Goal: Browse casually: Explore the website without a specific task or goal

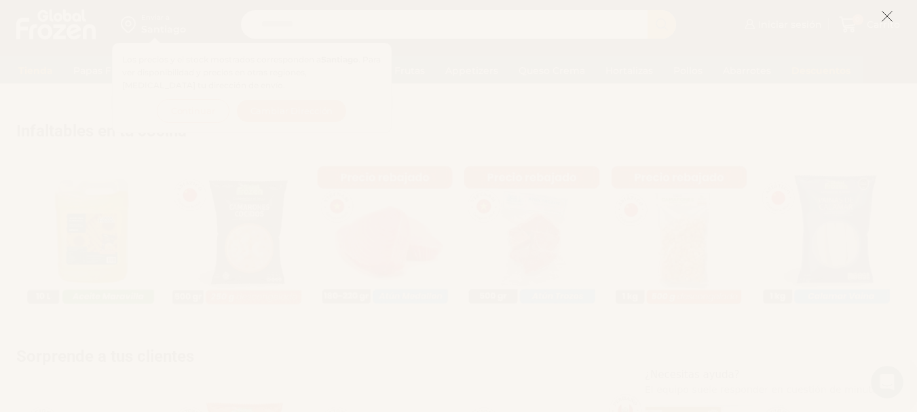
scroll to position [796, 0]
click at [890, 16] on icon at bounding box center [887, 16] width 12 height 12
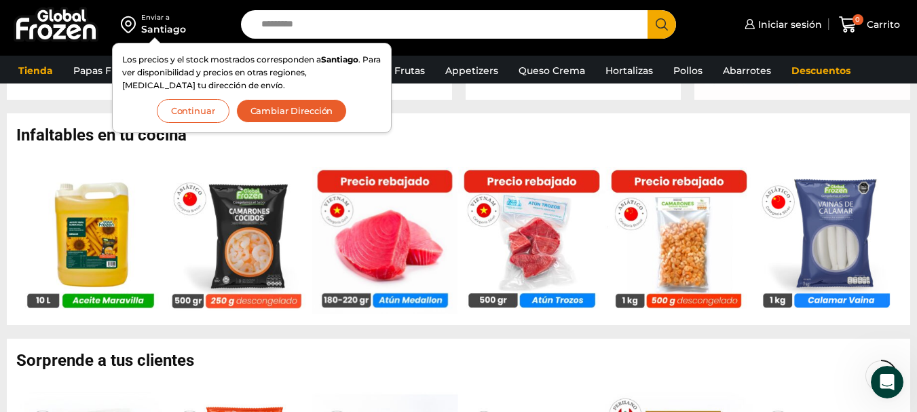
click at [197, 109] on button "Continuar" at bounding box center [193, 111] width 73 height 24
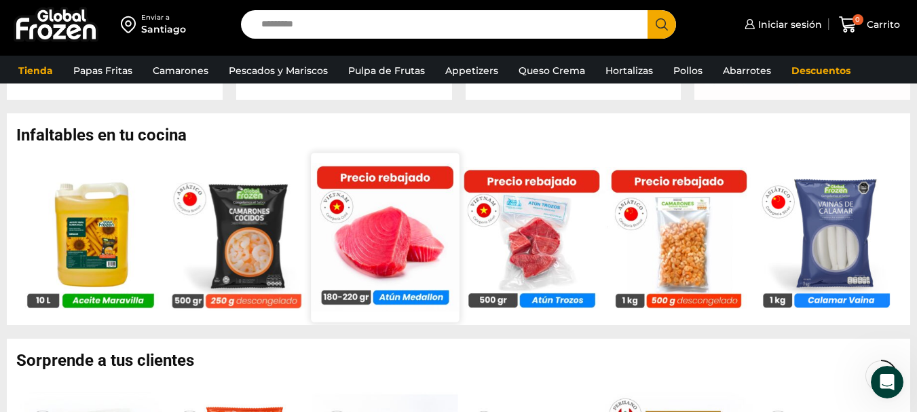
click at [394, 250] on img at bounding box center [385, 237] width 148 height 148
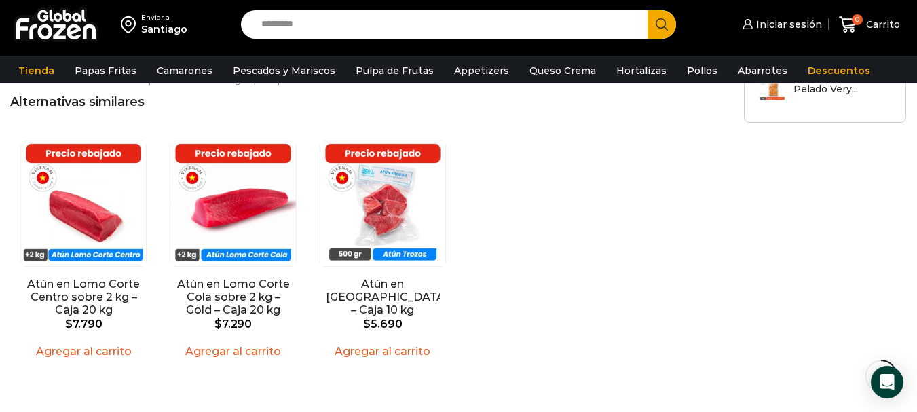
scroll to position [1086, 0]
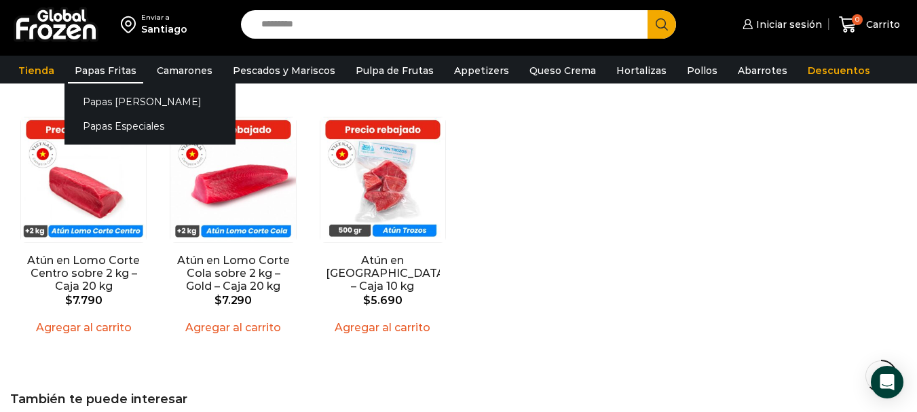
click at [100, 66] on link "Papas Fritas" at bounding box center [105, 71] width 75 height 26
click at [112, 97] on link "Papas [PERSON_NAME]" at bounding box center [149, 101] width 171 height 25
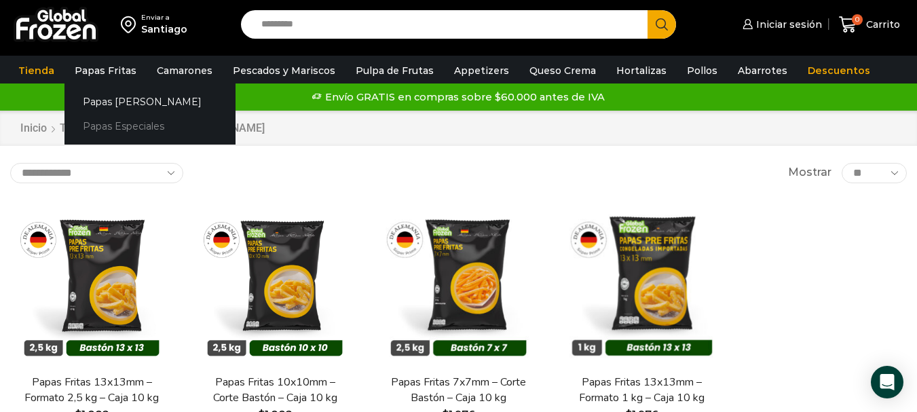
click at [130, 124] on link "Papas Especiales" at bounding box center [149, 126] width 171 height 25
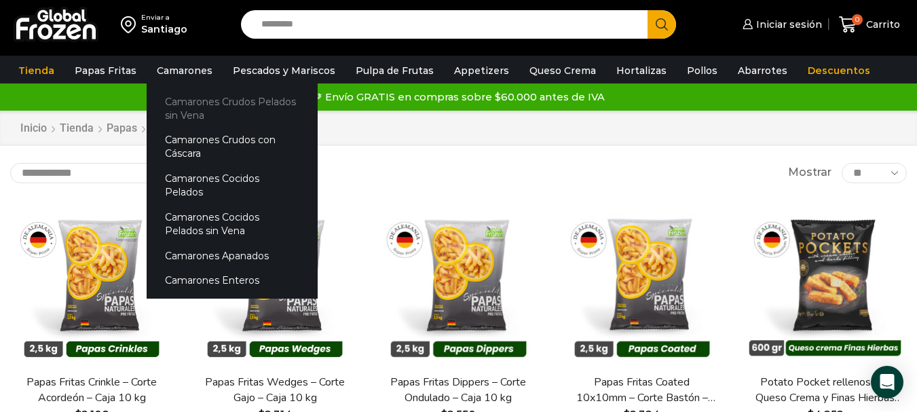
click at [178, 108] on link "Camarones Crudos Pelados sin Vena" at bounding box center [232, 108] width 171 height 39
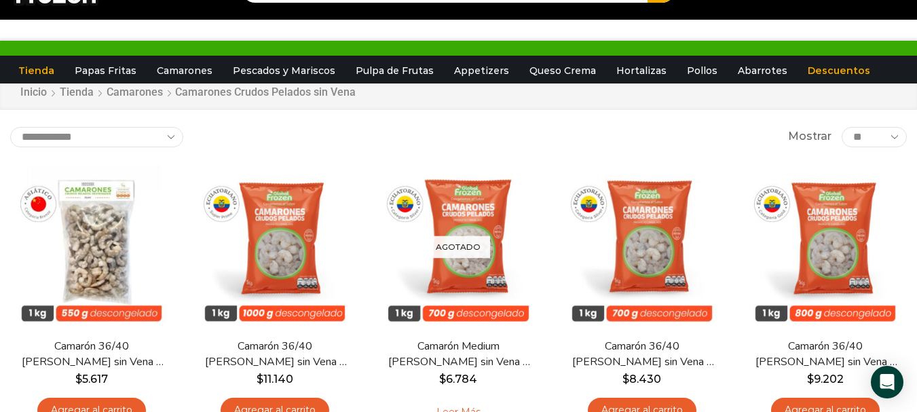
scroll to position [68, 0]
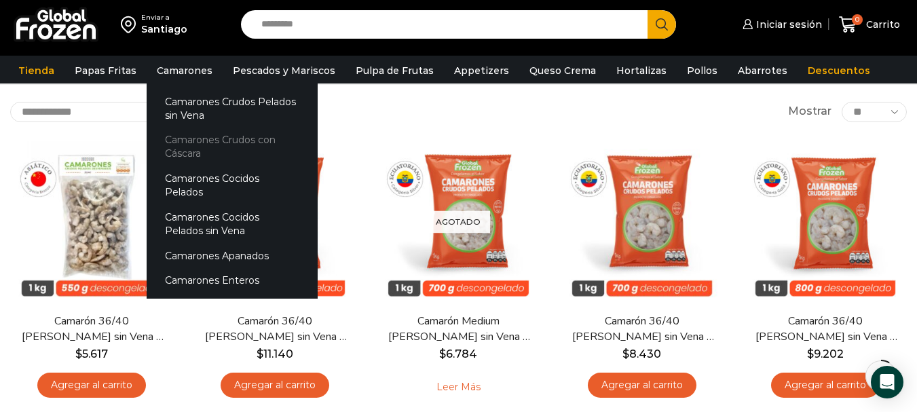
click at [184, 138] on link "Camarones Crudos con Cáscara" at bounding box center [232, 147] width 171 height 39
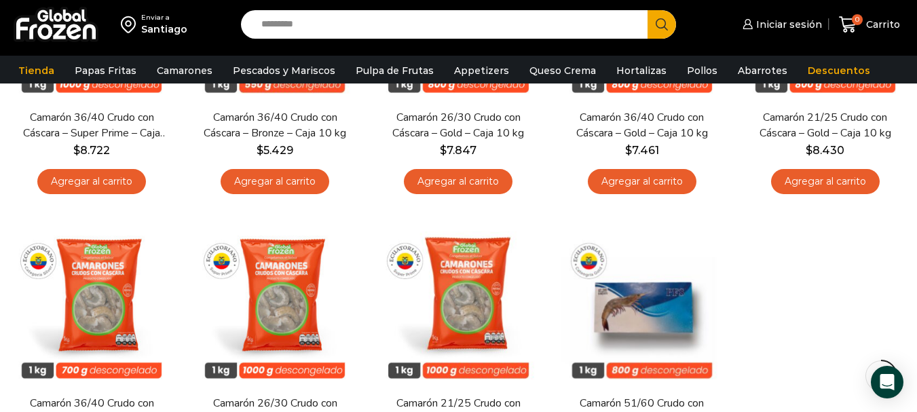
scroll to position [204, 0]
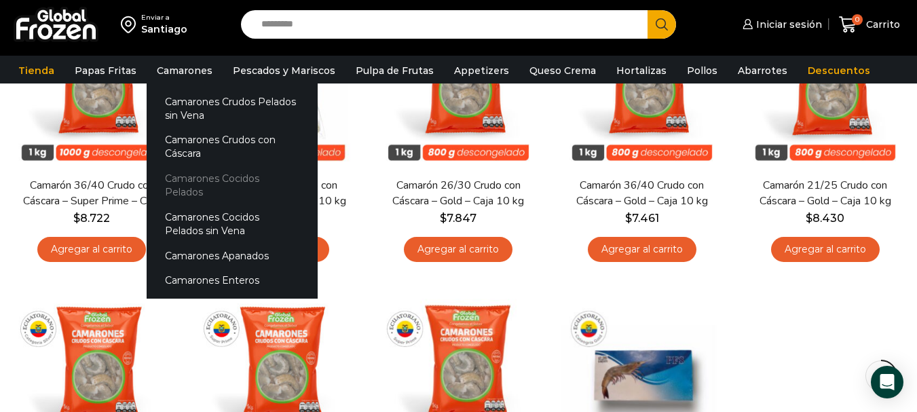
click at [177, 174] on link "Camarones Cocidos Pelados" at bounding box center [232, 185] width 171 height 39
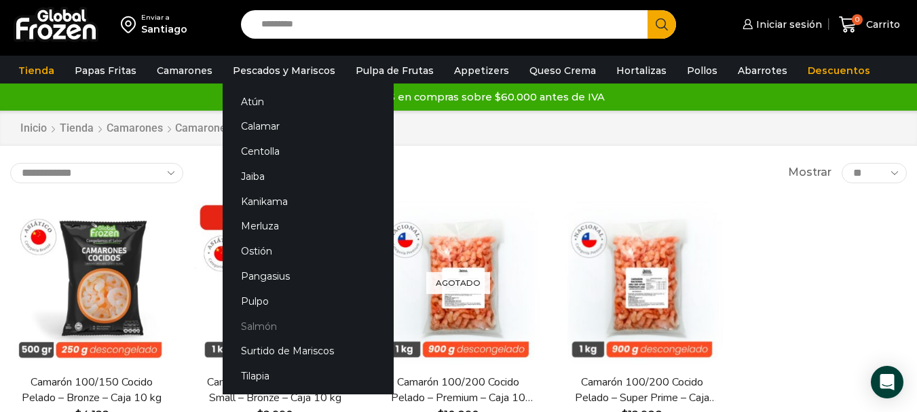
click at [256, 322] on link "Salmón" at bounding box center [308, 325] width 171 height 25
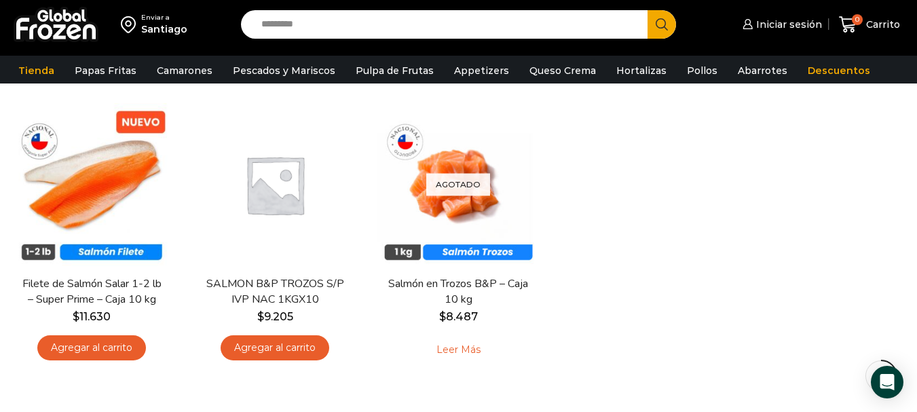
scroll to position [407, 0]
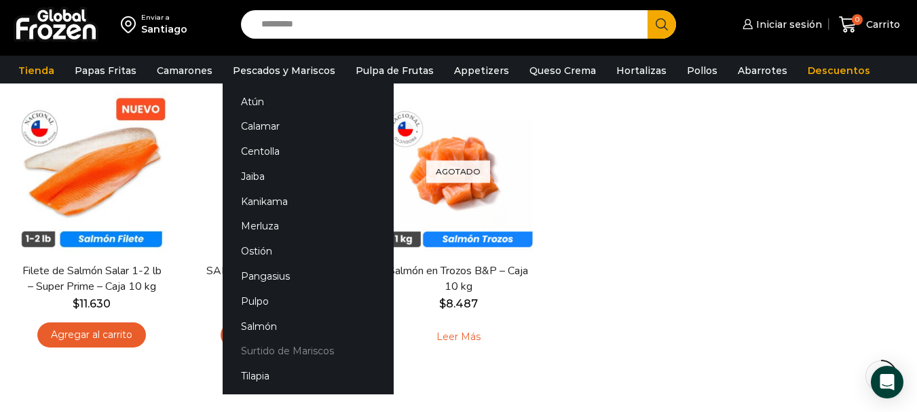
click at [263, 350] on link "Surtido de Mariscos" at bounding box center [308, 351] width 171 height 25
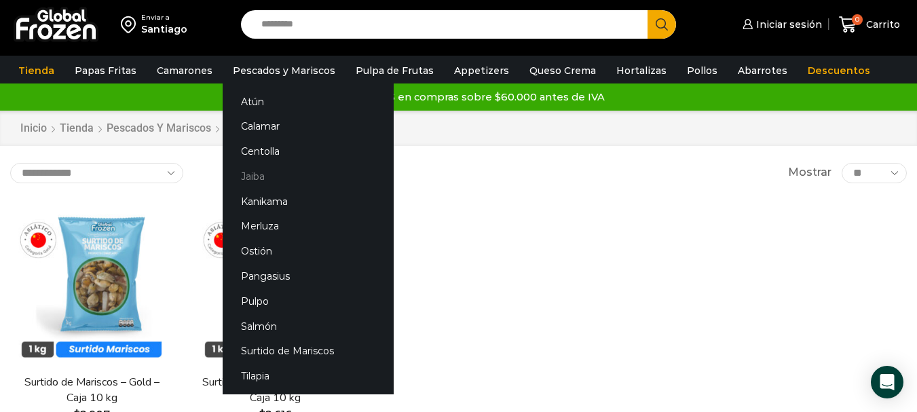
click at [251, 174] on link "Jaiba" at bounding box center [308, 176] width 171 height 25
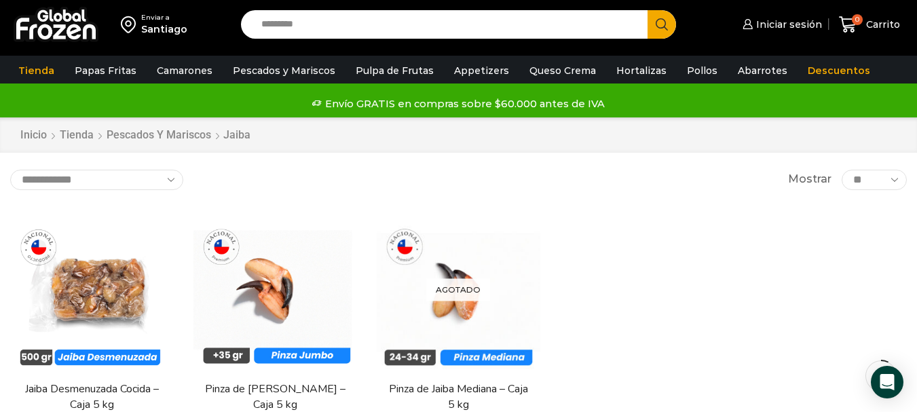
scroll to position [68, 0]
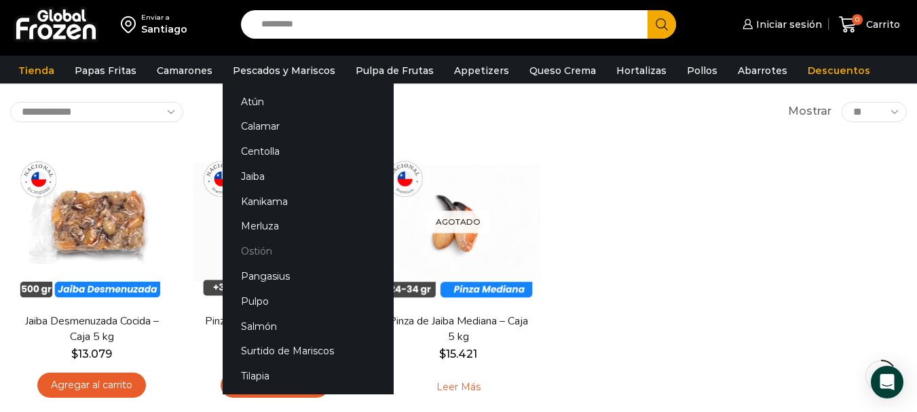
click at [269, 247] on link "Ostión" at bounding box center [308, 251] width 171 height 25
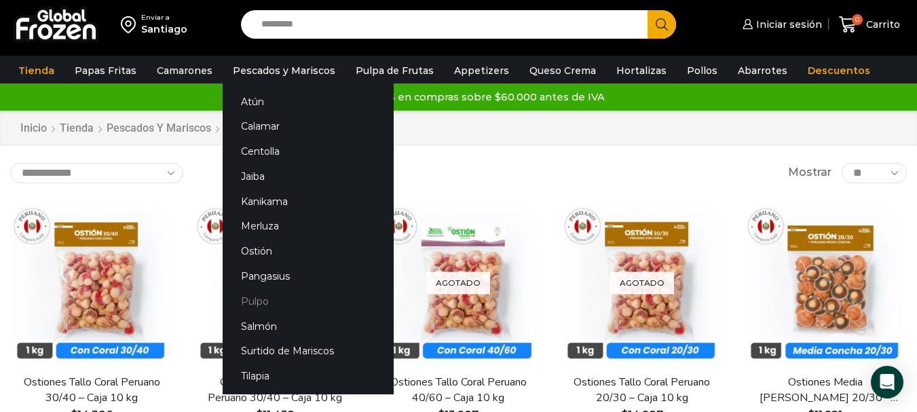
click at [248, 295] on link "Pulpo" at bounding box center [308, 300] width 171 height 25
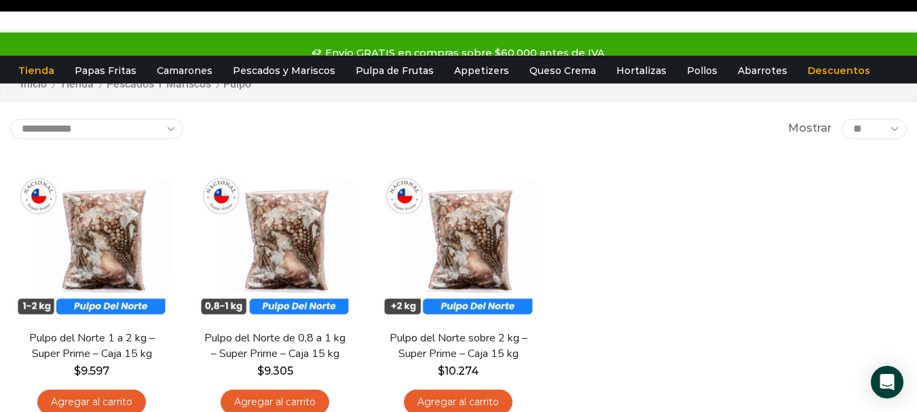
scroll to position [68, 0]
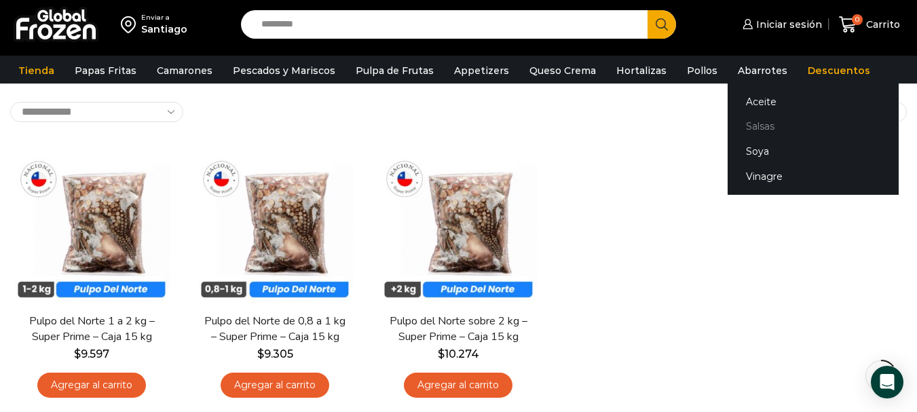
click at [738, 119] on link "Salsas" at bounding box center [812, 126] width 171 height 25
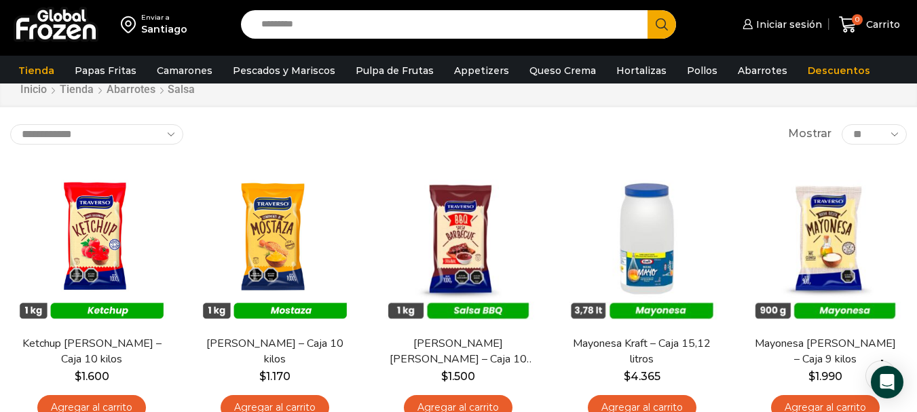
scroll to position [68, 0]
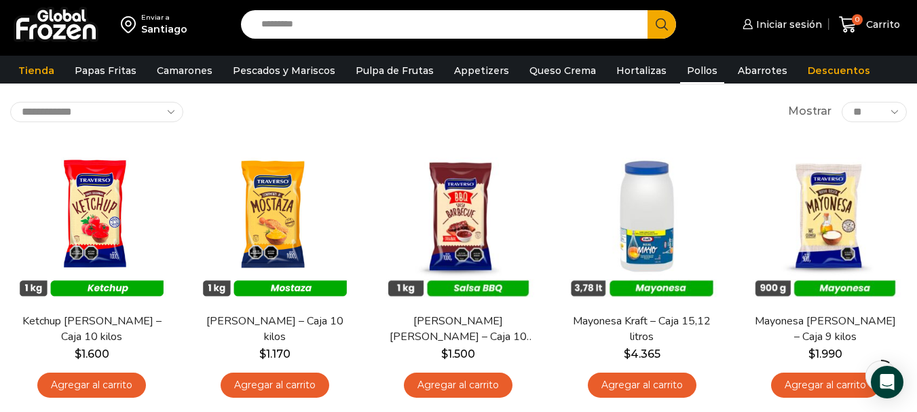
click at [691, 71] on link "Pollos" at bounding box center [702, 71] width 44 height 26
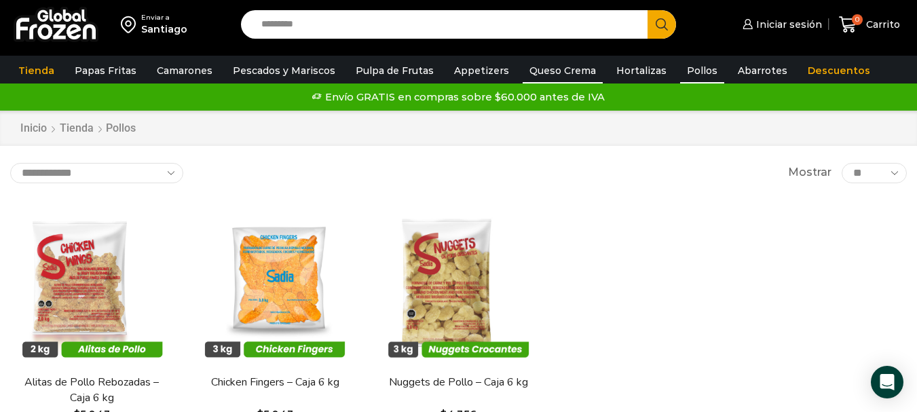
click at [536, 71] on link "Queso Crema" at bounding box center [562, 71] width 80 height 26
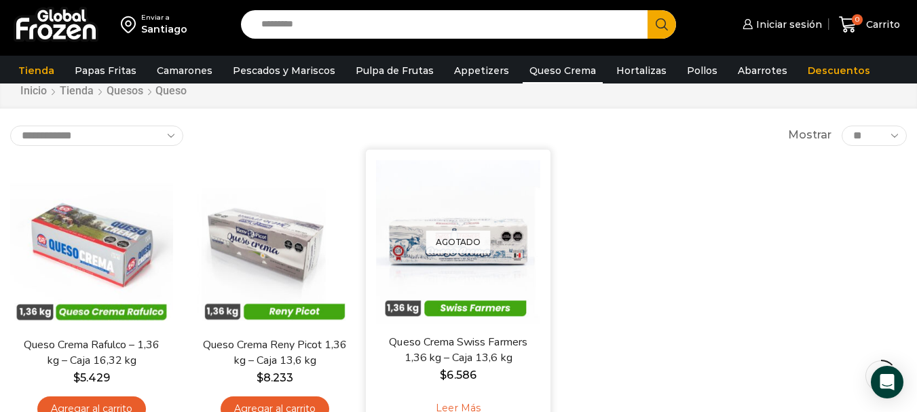
scroll to position [68, 0]
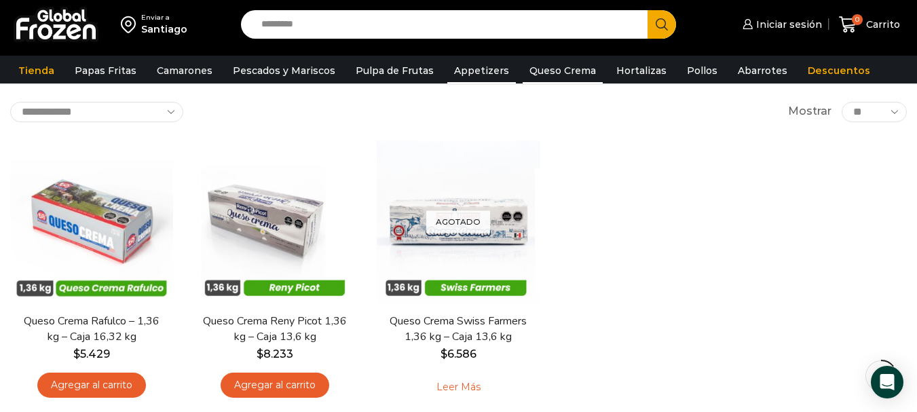
click at [486, 70] on link "Appetizers" at bounding box center [481, 71] width 69 height 26
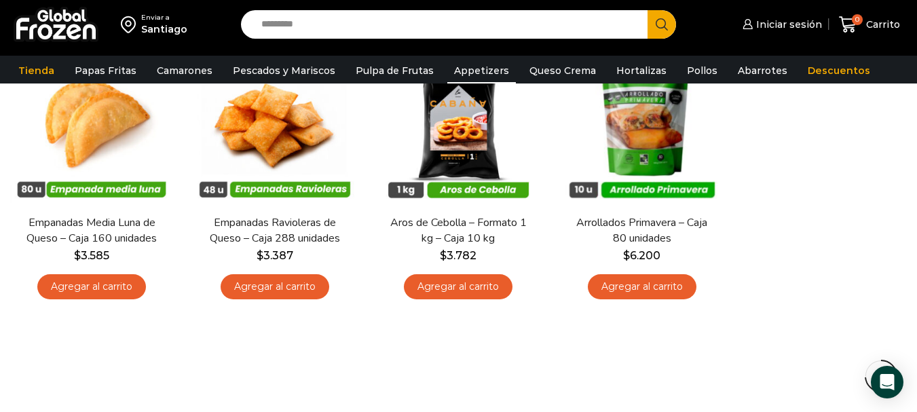
scroll to position [136, 0]
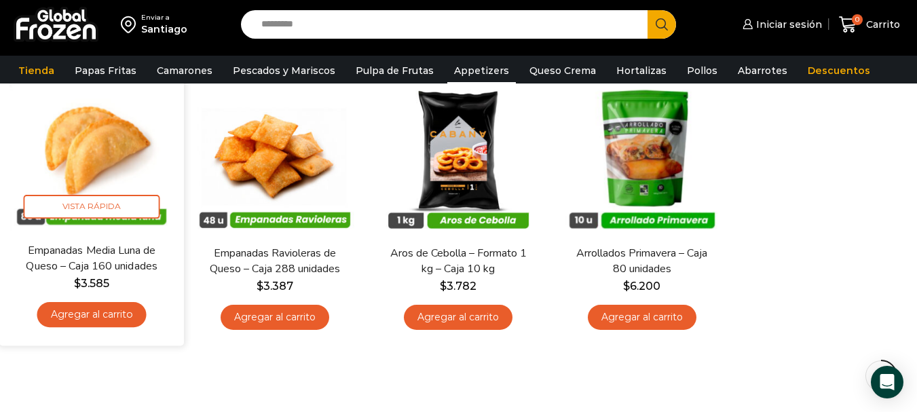
click at [101, 178] on img at bounding box center [91, 150] width 164 height 164
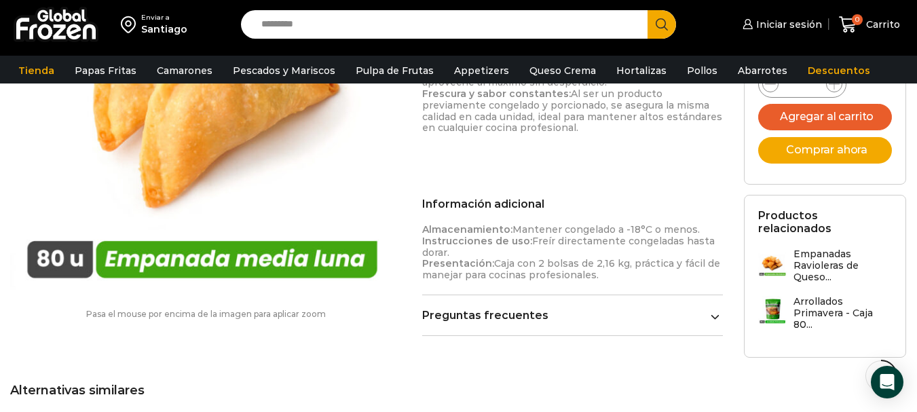
scroll to position [883, 0]
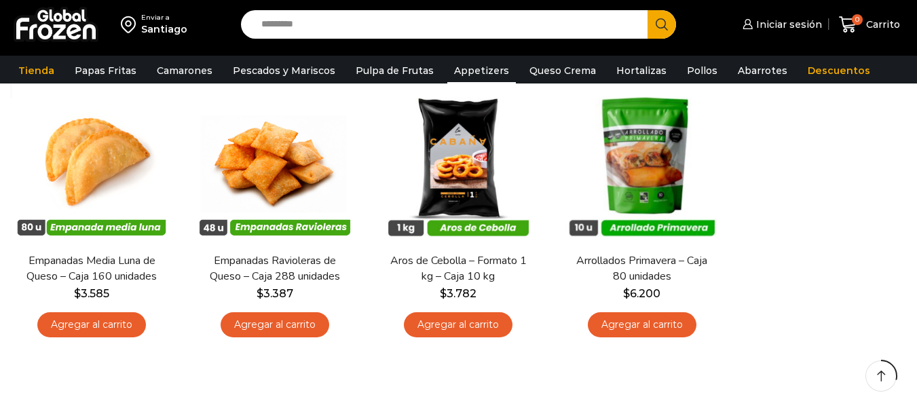
scroll to position [136, 0]
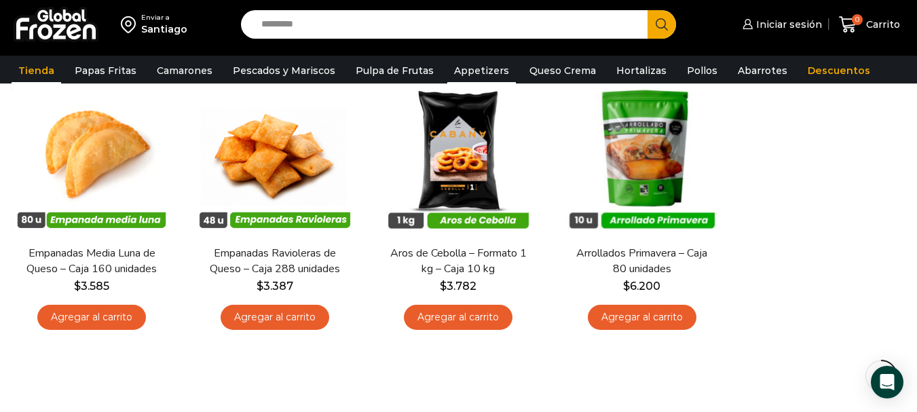
click at [22, 73] on link "Tienda" at bounding box center [37, 71] width 50 height 26
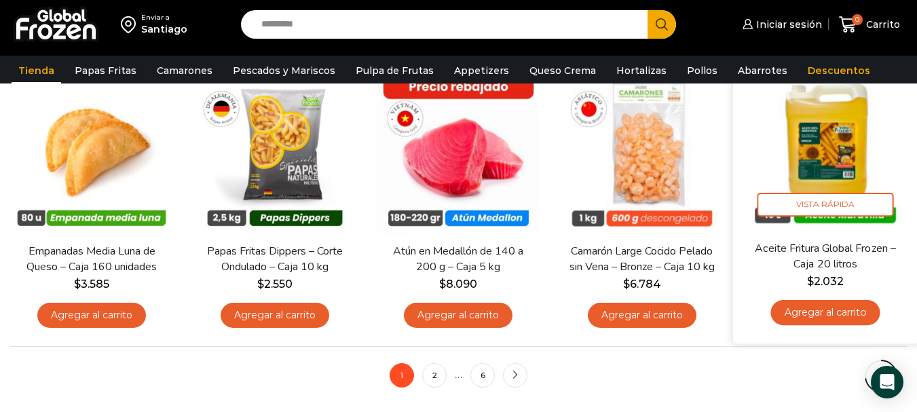
scroll to position [1018, 0]
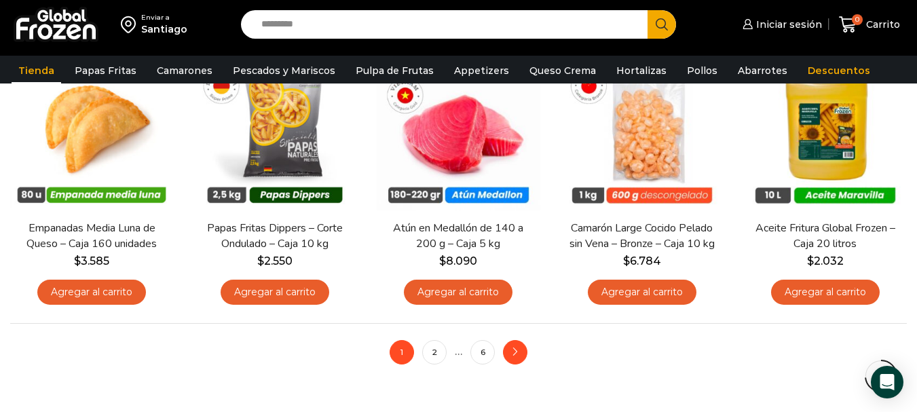
click at [520, 350] on link "next" at bounding box center [515, 352] width 24 height 24
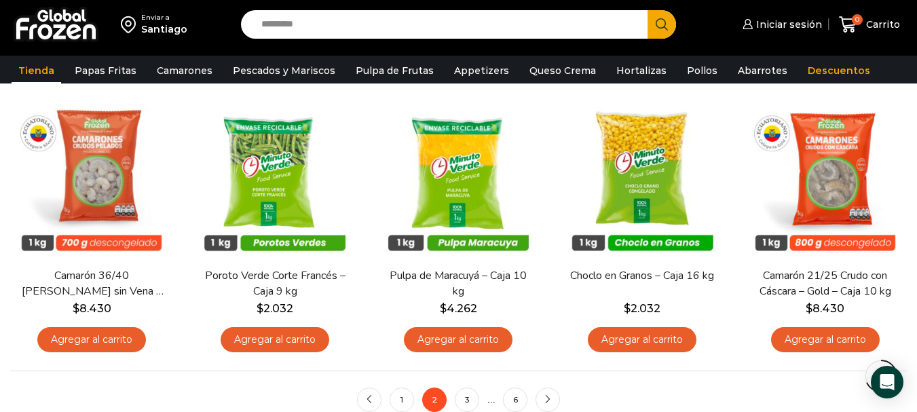
scroll to position [950, 0]
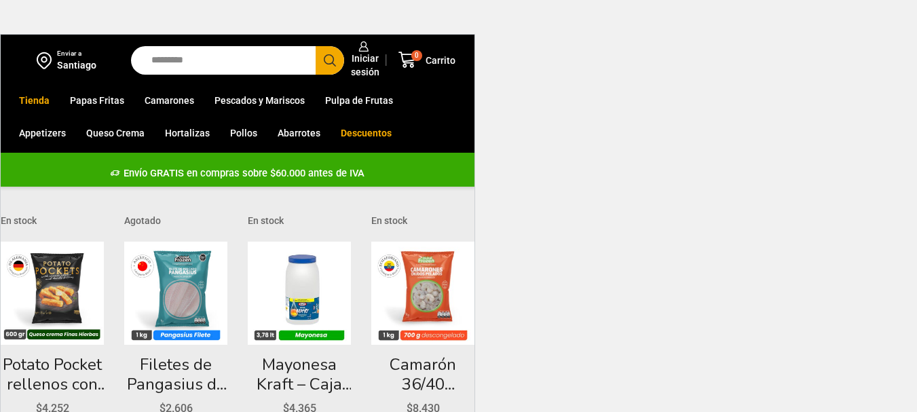
click at [679, 172] on html "WordPress WooCommerce Themes Enviar a [GEOGRAPHIC_DATA] Search input Search Ini…" at bounding box center [458, 278] width 917 height 556
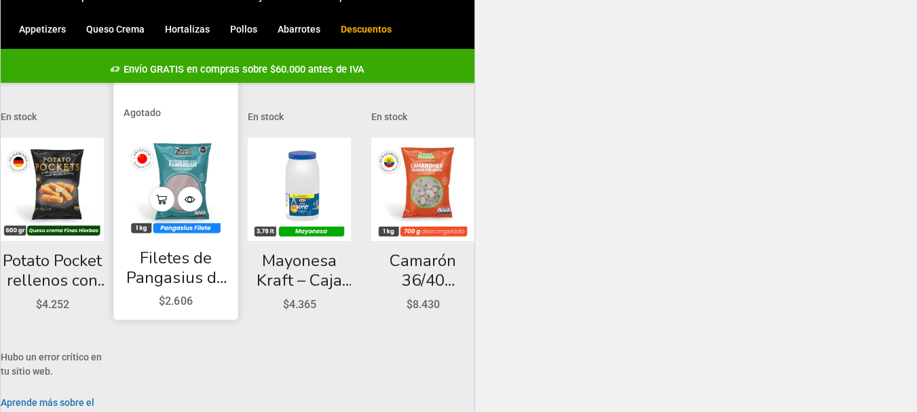
scroll to position [145, 0]
